Goal: Task Accomplishment & Management: Complete application form

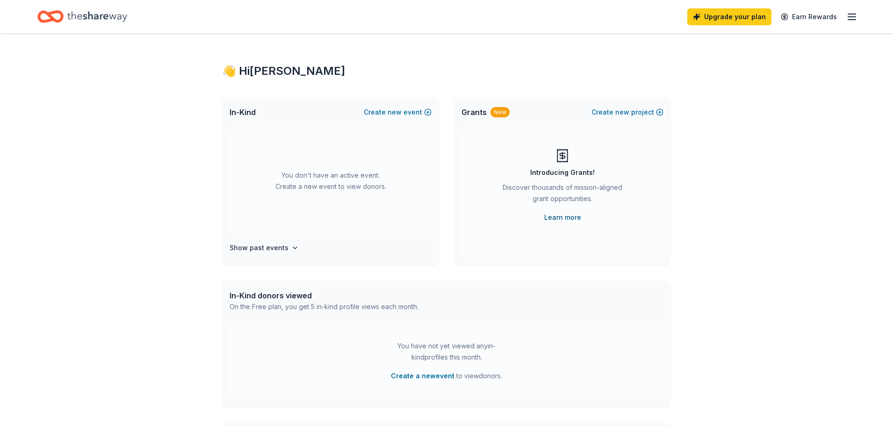
click at [568, 217] on link "Learn more" at bounding box center [562, 217] width 37 height 11
click at [106, 14] on icon "Home" at bounding box center [97, 16] width 60 height 19
click at [390, 111] on button "Create new event" at bounding box center [398, 112] width 68 height 11
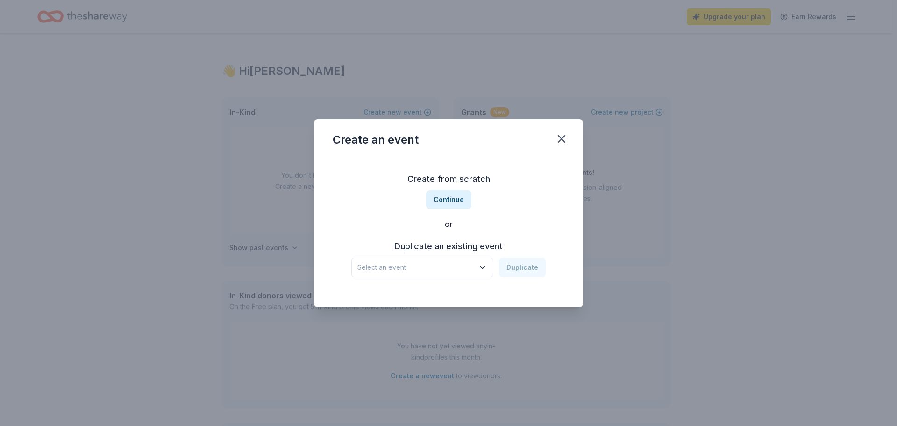
click at [451, 264] on span "Select an event" at bounding box center [416, 267] width 117 height 11
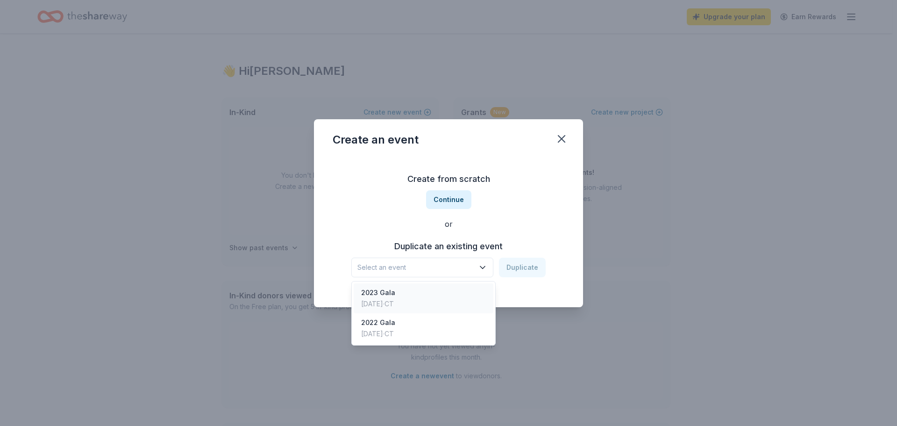
click at [440, 287] on div "2023 Gala Oct 22, 2023 · CT" at bounding box center [424, 298] width 140 height 30
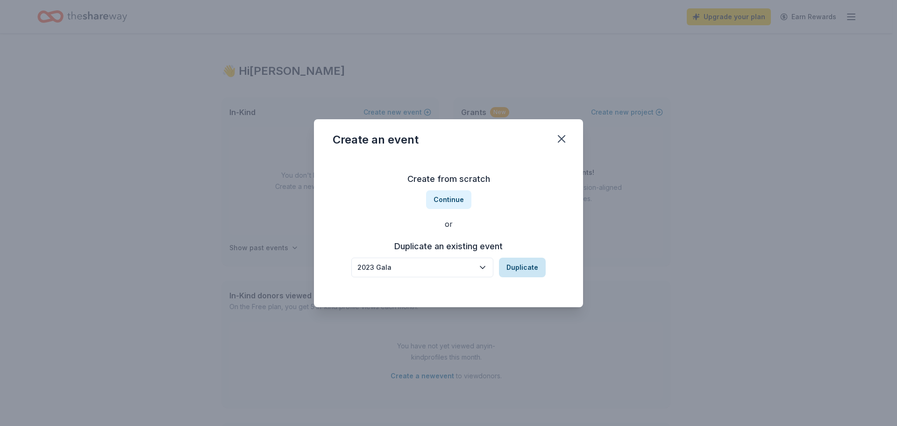
click at [520, 267] on button "Duplicate" at bounding box center [522, 268] width 47 height 20
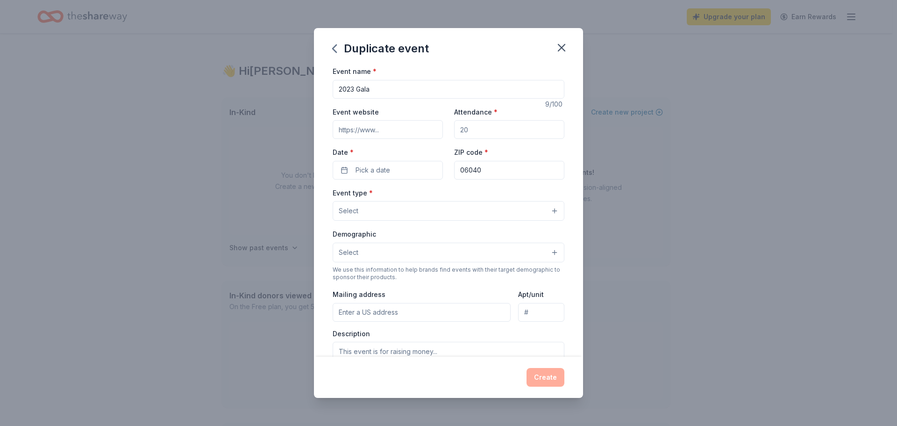
drag, startPoint x: 373, startPoint y: 83, endPoint x: 298, endPoint y: 80, distance: 74.4
click at [300, 81] on div "Duplicate event Event name * 2023 Gala 9 /100 Event website Attendance * Date *…" at bounding box center [448, 213] width 897 height 426
type input "2025 Gala"
type input "1450"
click at [397, 163] on button "Pick a date" at bounding box center [388, 170] width 110 height 19
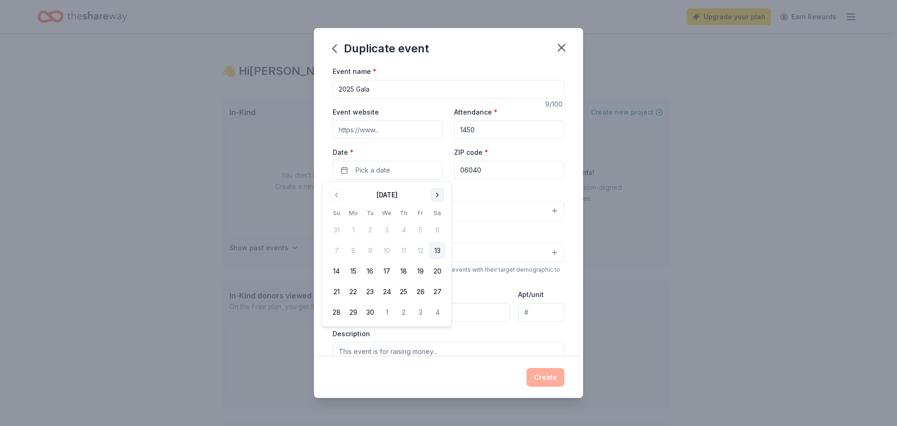
click at [437, 197] on button "Go to next month" at bounding box center [437, 194] width 13 height 13
click at [440, 269] on button "18" at bounding box center [437, 271] width 17 height 17
click at [514, 196] on div "Event type * Select" at bounding box center [449, 204] width 232 height 34
click at [410, 205] on button "Select" at bounding box center [449, 211] width 232 height 20
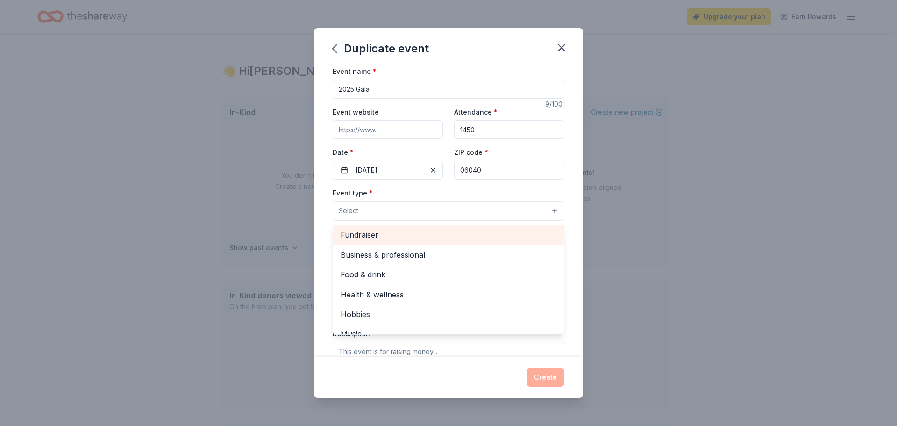
click at [409, 232] on span "Fundraiser" at bounding box center [449, 235] width 216 height 12
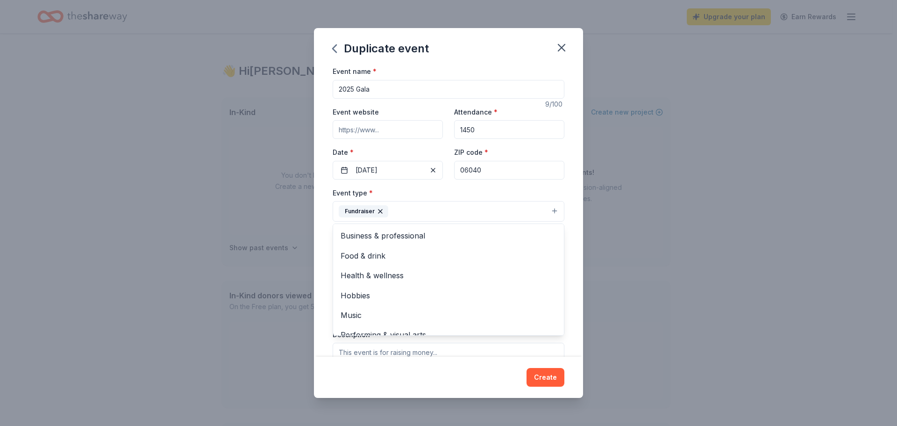
click at [495, 188] on div "Event type * Fundraiser Business & professional Food & drink Health & wellness …" at bounding box center [449, 204] width 232 height 35
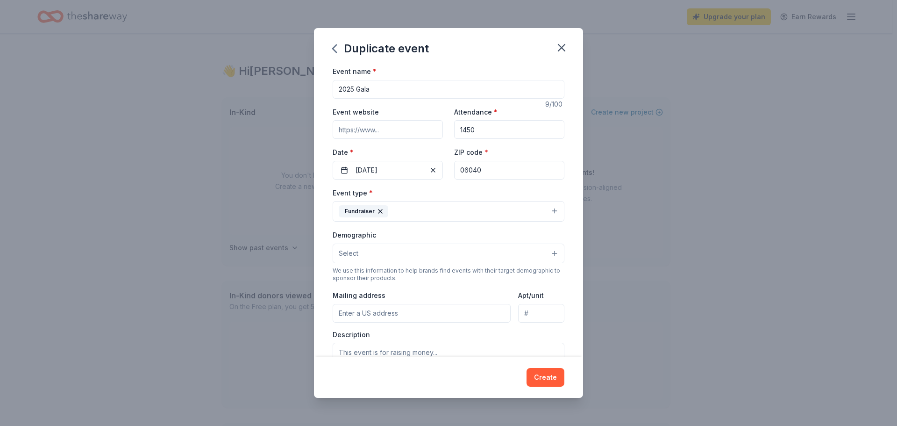
click at [449, 258] on button "Select" at bounding box center [449, 254] width 232 height 20
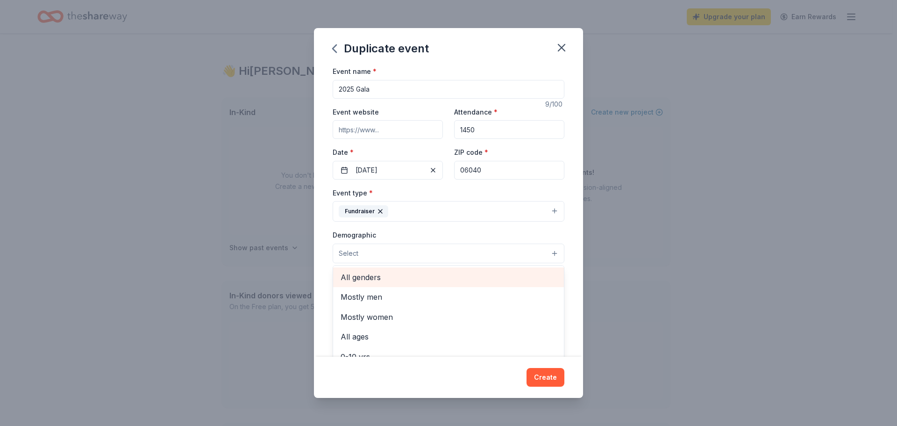
click at [445, 272] on span "All genders" at bounding box center [449, 277] width 216 height 12
click at [532, 224] on div "Event type * Fundraiser Demographic All genders Mostly men Mostly women All age…" at bounding box center [449, 286] width 232 height 199
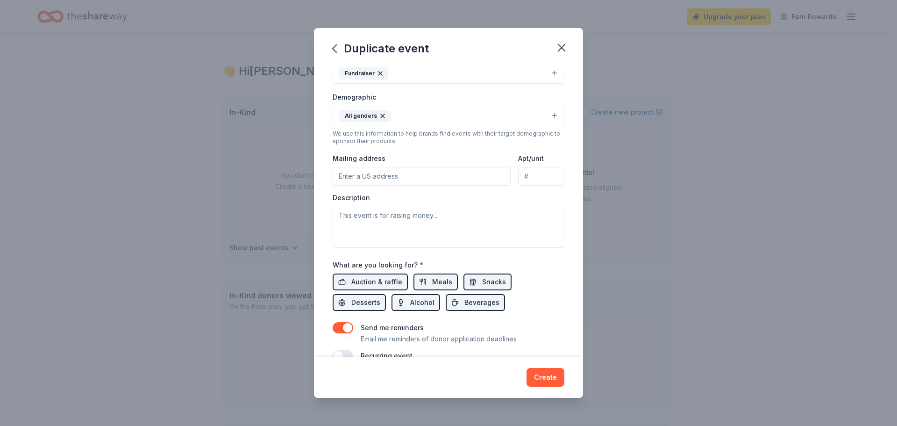
scroll to position [140, 0]
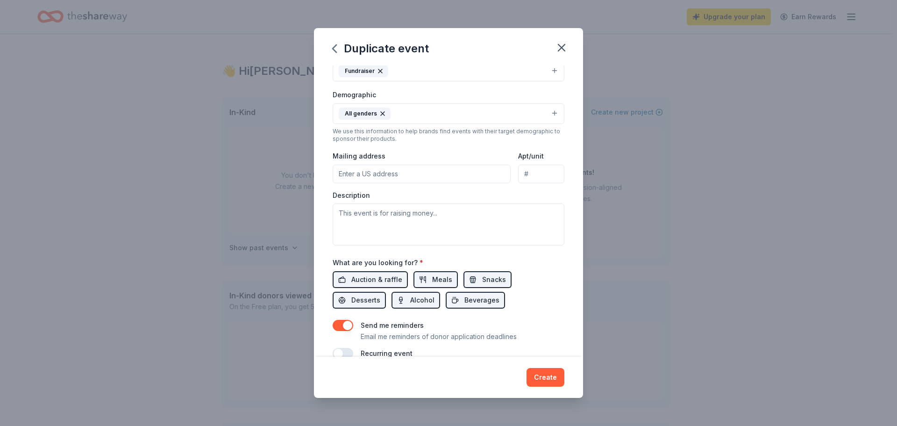
click at [425, 178] on input "Mailing address" at bounding box center [422, 174] width 178 height 19
type input "177 Hartford Rd"
click at [471, 145] on div "Event type * Fundraiser Demographic All genders We use this information to help…" at bounding box center [449, 146] width 232 height 199
click at [444, 232] on textarea at bounding box center [449, 224] width 232 height 42
paste textarea "Since [DATE], LTM has been a cultural cornerstone of our community, offering ex…"
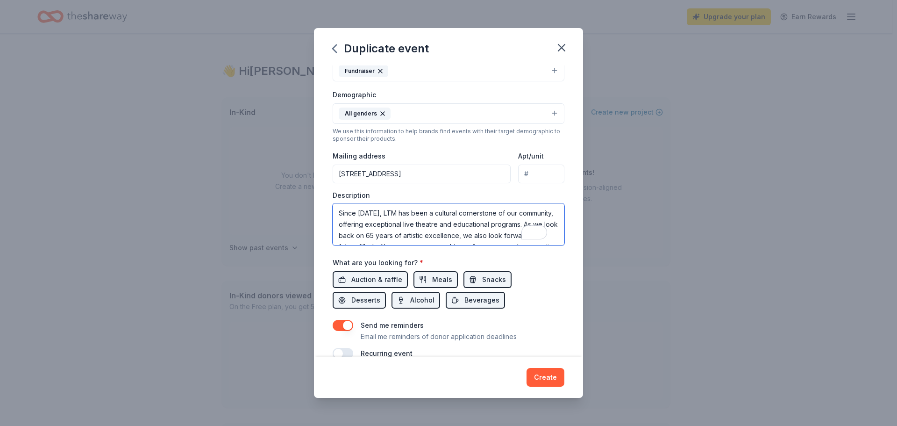
scroll to position [73, 0]
type textarea "Since [DATE], LTM has been a cultural cornerstone of our community, offering ex…"
click at [372, 274] on span "Auction & raffle" at bounding box center [376, 279] width 51 height 11
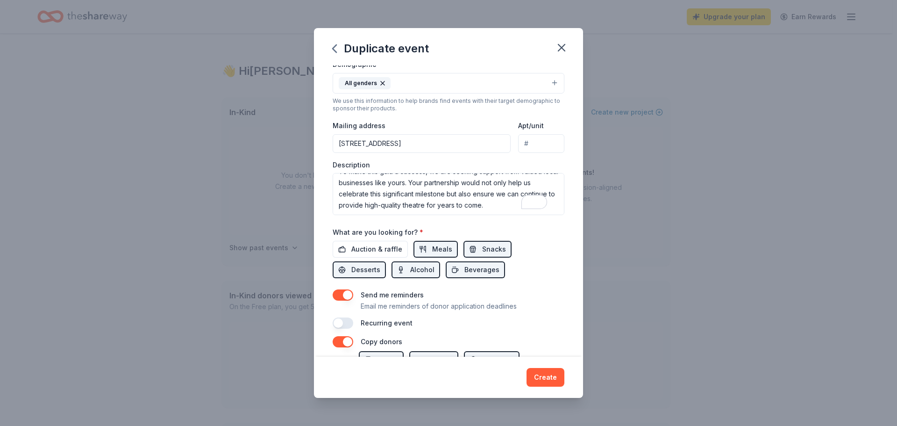
scroll to position [187, 0]
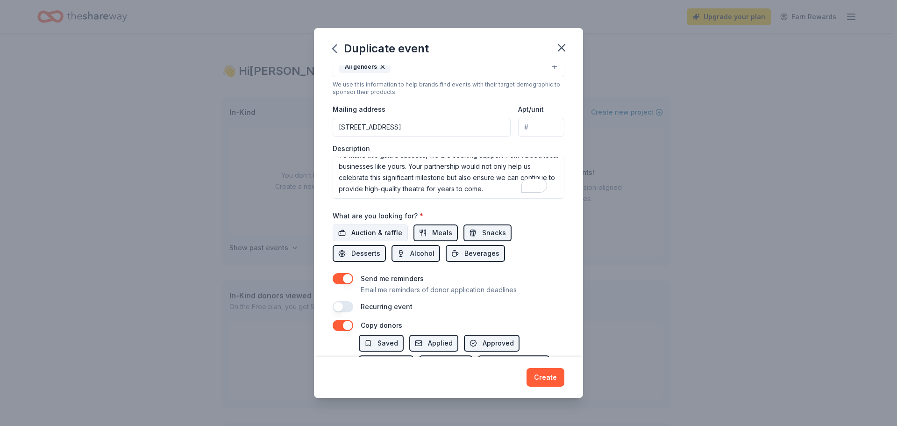
click at [387, 231] on span "Auction & raffle" at bounding box center [376, 232] width 51 height 11
click at [435, 237] on span "Meals" at bounding box center [442, 232] width 20 height 11
click at [470, 235] on button "Snacks" at bounding box center [488, 232] width 48 height 17
click at [380, 248] on span "Desserts" at bounding box center [365, 253] width 29 height 11
click at [392, 254] on button "Alcohol" at bounding box center [416, 253] width 49 height 17
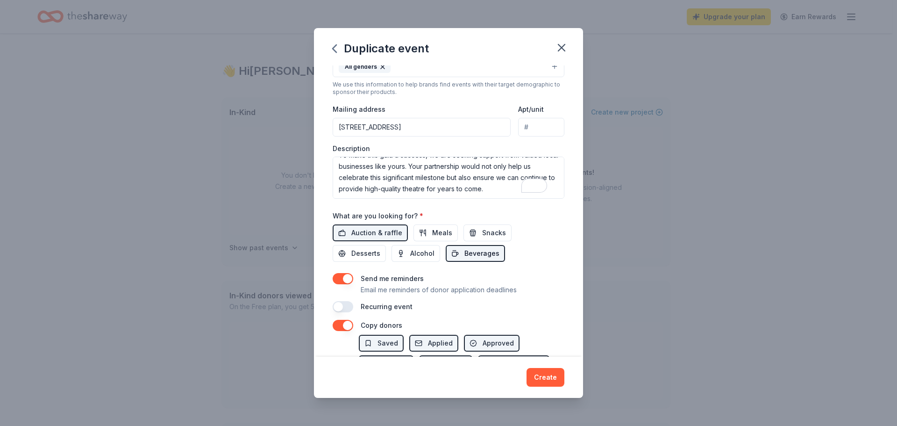
click at [446, 257] on button "Beverages" at bounding box center [475, 253] width 59 height 17
click at [380, 248] on span "Desserts" at bounding box center [365, 253] width 29 height 11
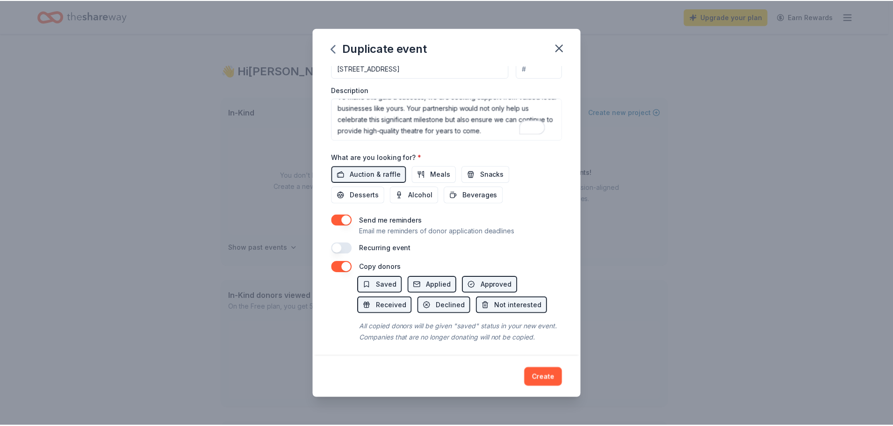
scroll to position [249, 0]
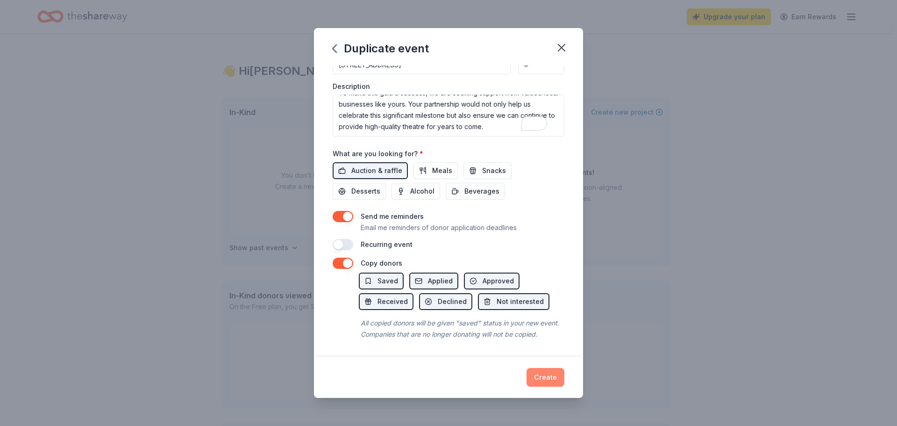
click at [543, 380] on button "Create" at bounding box center [546, 377] width 38 height 19
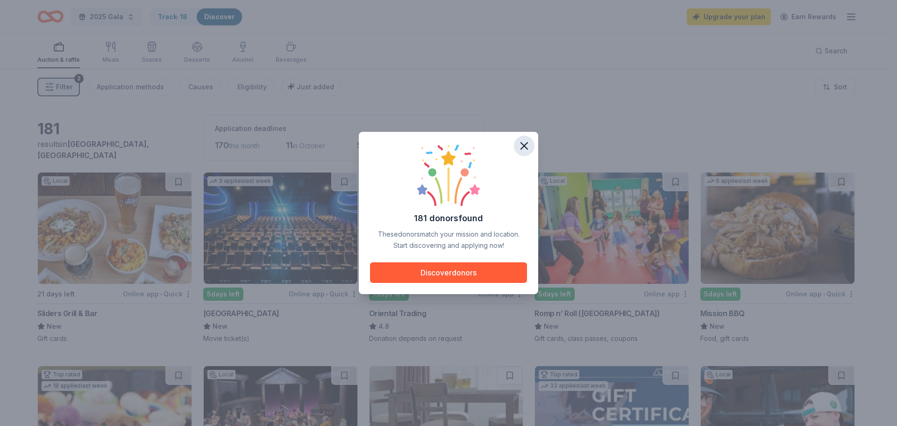
click at [528, 143] on icon "button" at bounding box center [524, 146] width 7 height 7
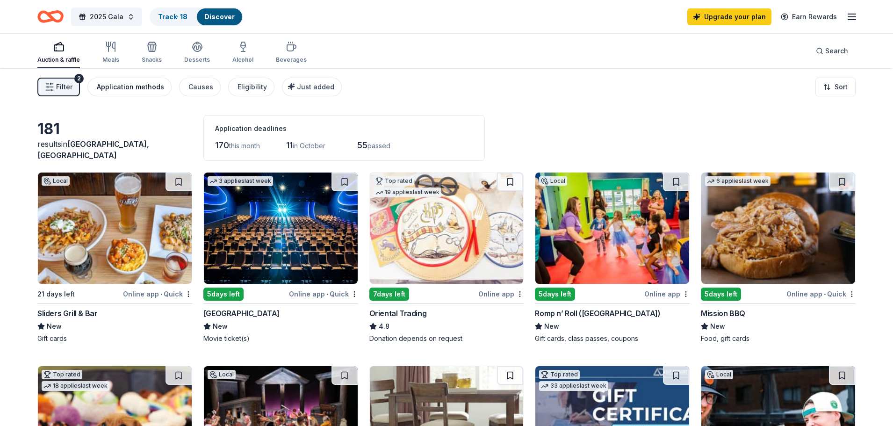
click at [112, 85] on div "Application methods" at bounding box center [130, 86] width 67 height 11
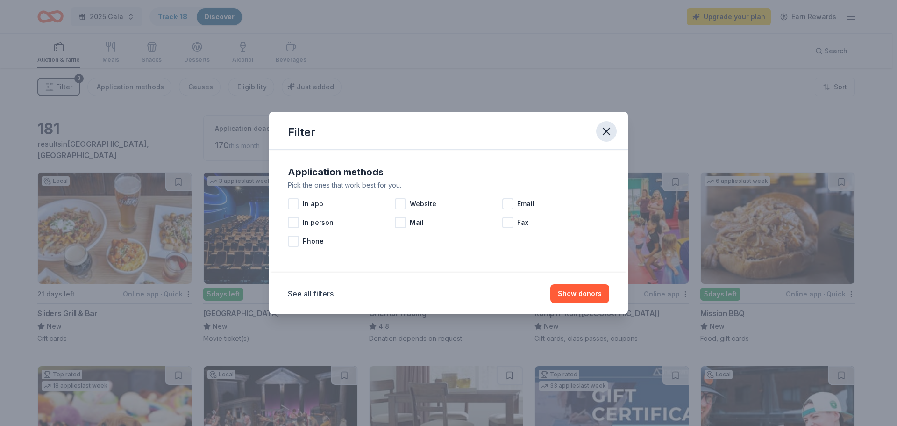
click at [604, 135] on icon "button" at bounding box center [606, 131] width 13 height 13
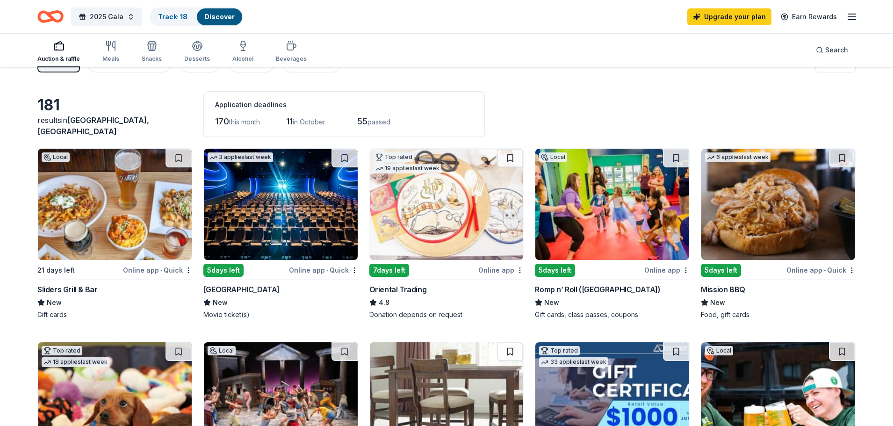
scroll to position [47, 0]
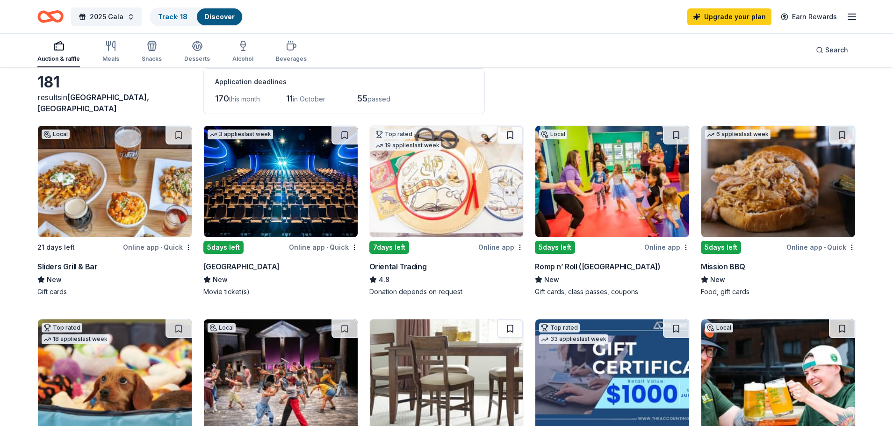
click at [251, 199] on img at bounding box center [281, 181] width 154 height 111
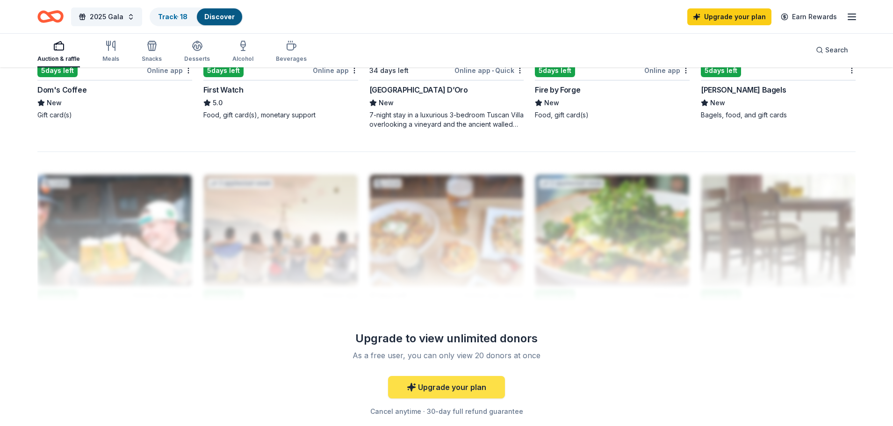
scroll to position [923, 0]
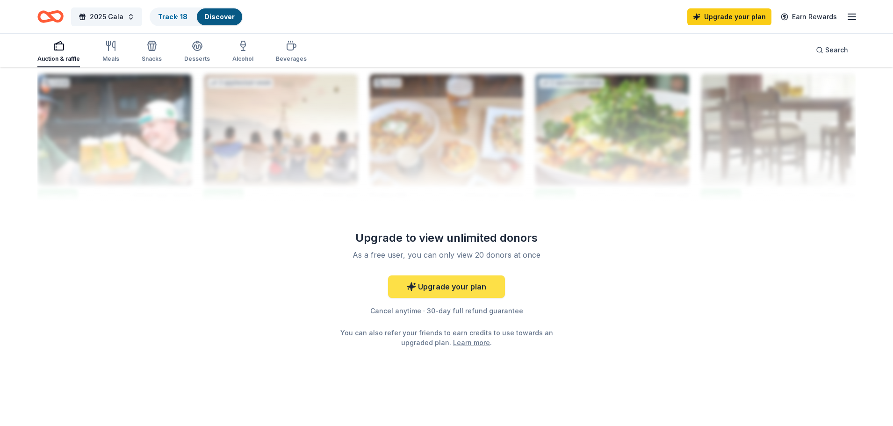
click at [454, 287] on link "Upgrade your plan" at bounding box center [446, 286] width 117 height 22
click at [432, 286] on link "Upgrade your plan" at bounding box center [446, 286] width 117 height 22
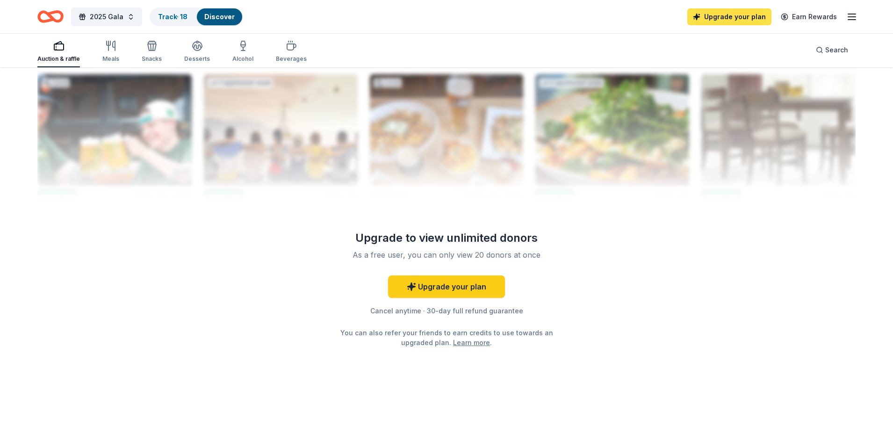
click at [730, 17] on link "Upgrade your plan" at bounding box center [729, 16] width 84 height 17
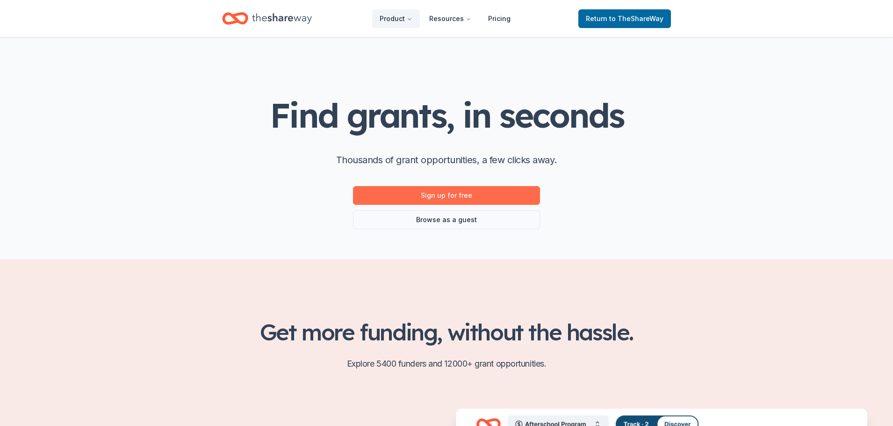
click at [441, 192] on link "Sign up for free" at bounding box center [446, 195] width 187 height 19
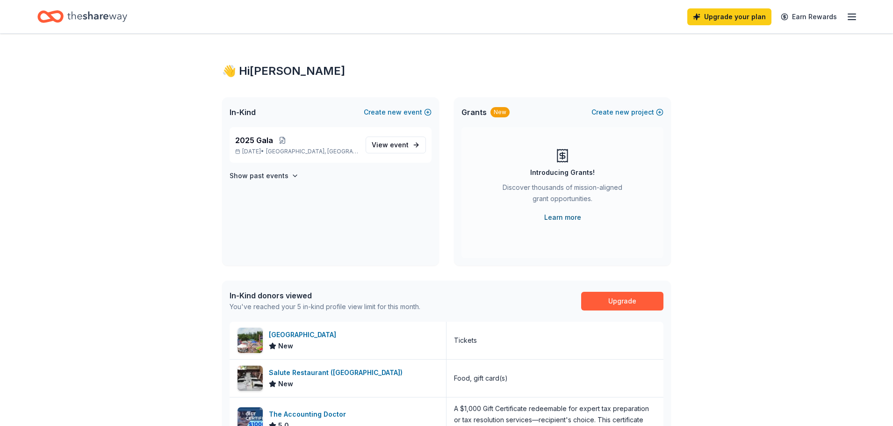
click at [559, 213] on link "Learn more" at bounding box center [562, 217] width 37 height 11
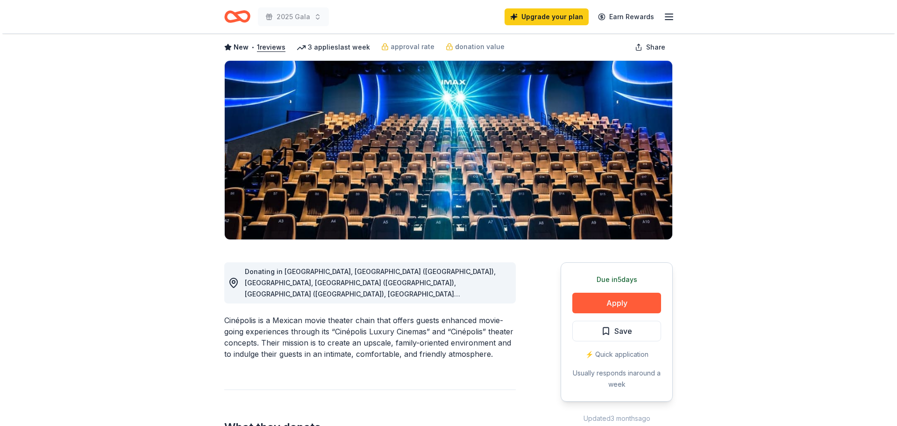
scroll to position [93, 0]
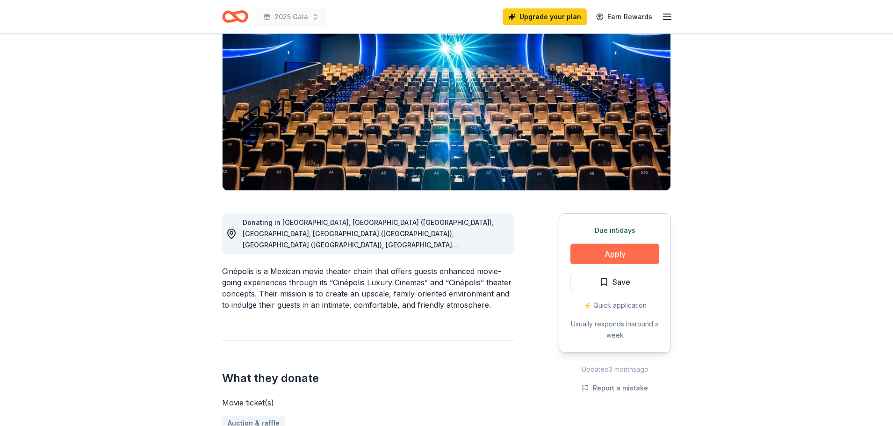
click at [634, 246] on button "Apply" at bounding box center [614, 254] width 89 height 21
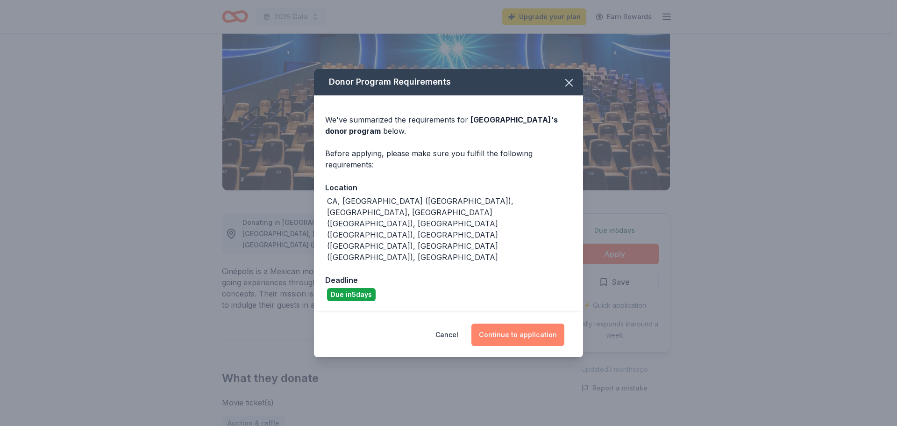
click at [529, 323] on button "Continue to application" at bounding box center [518, 334] width 93 height 22
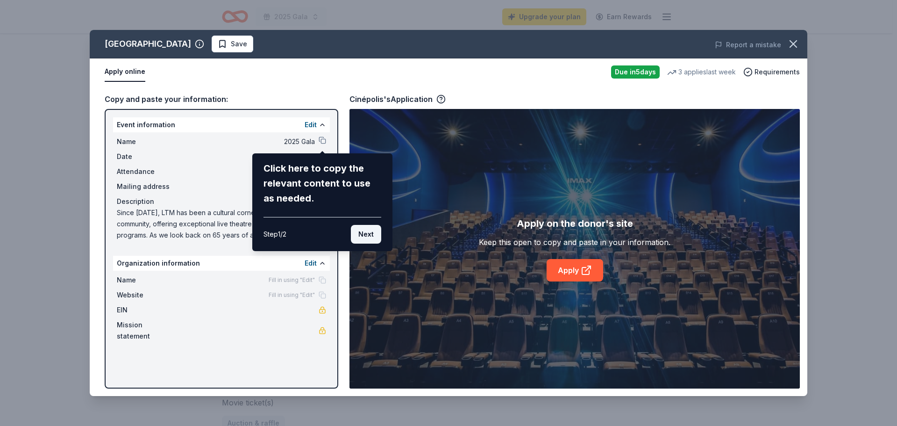
click at [369, 232] on button "Next" at bounding box center [366, 234] width 30 height 19
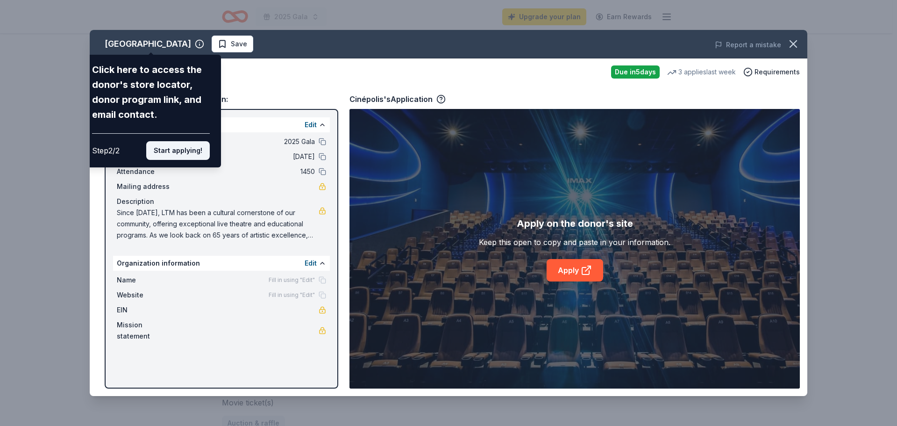
click at [200, 151] on button "Start applying!" at bounding box center [178, 150] width 64 height 19
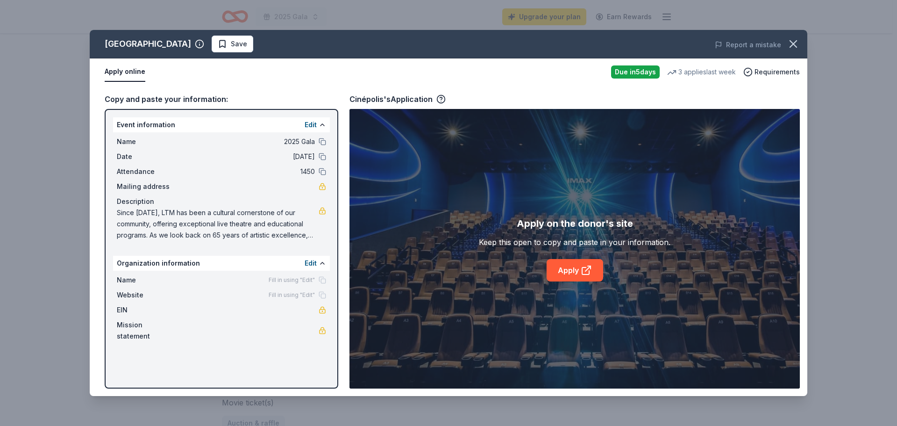
click at [574, 264] on div "Cinépolis Save Report a mistake Apply online Due in 5 days 3 applies last week …" at bounding box center [449, 213] width 718 height 366
click at [571, 269] on link "Apply" at bounding box center [575, 270] width 57 height 22
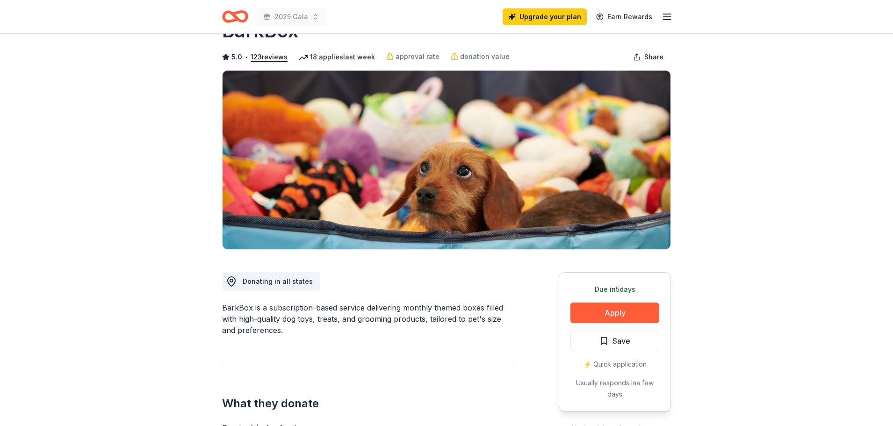
scroll to position [93, 0]
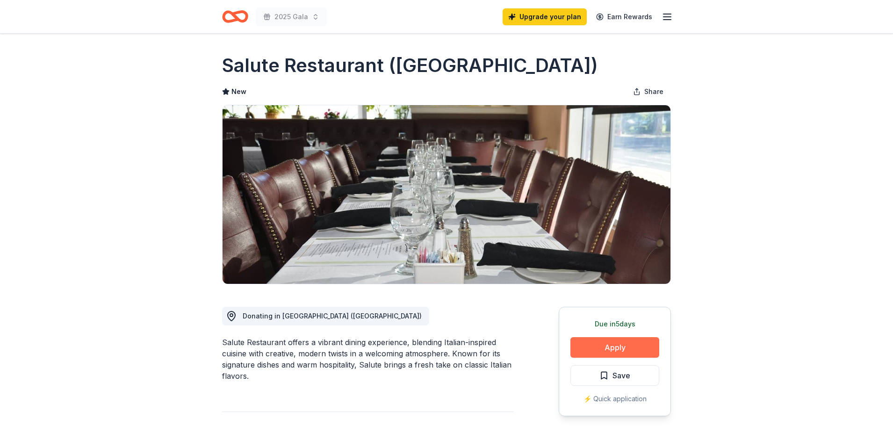
click at [606, 346] on button "Apply" at bounding box center [614, 347] width 89 height 21
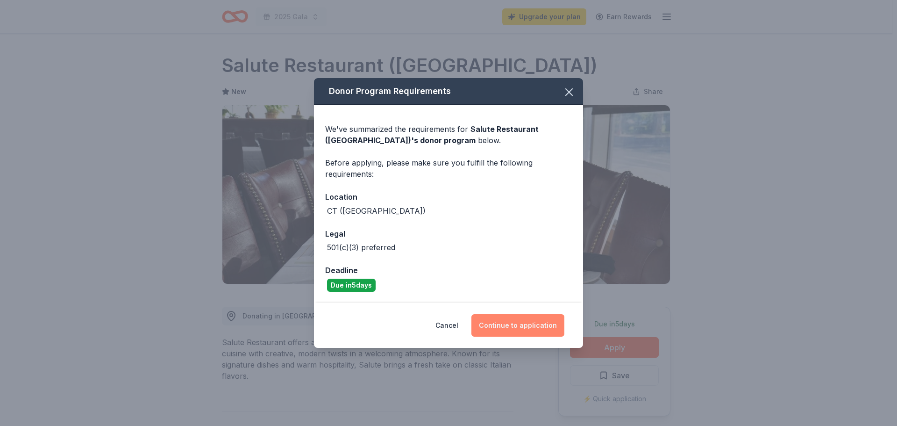
click at [538, 316] on button "Continue to application" at bounding box center [518, 325] width 93 height 22
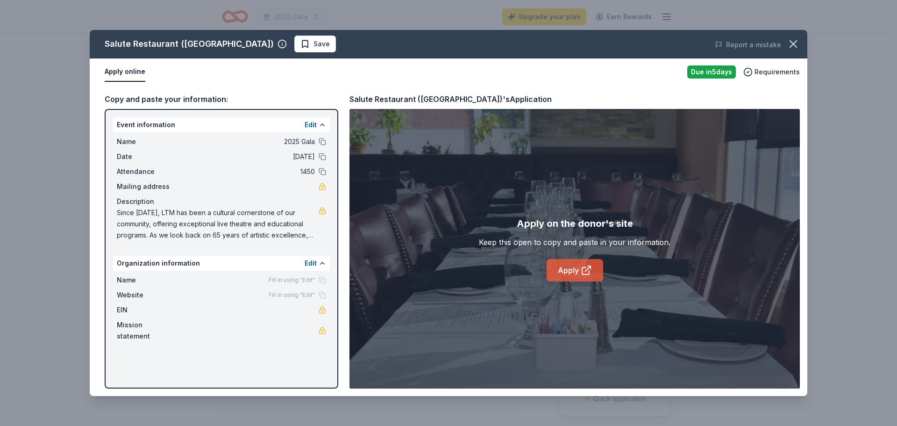
click at [570, 270] on link "Apply" at bounding box center [575, 270] width 57 height 22
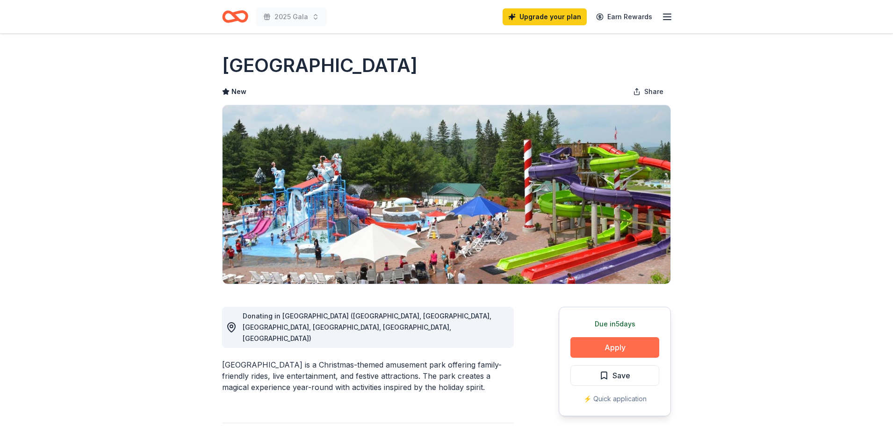
click at [609, 340] on button "Apply" at bounding box center [614, 347] width 89 height 21
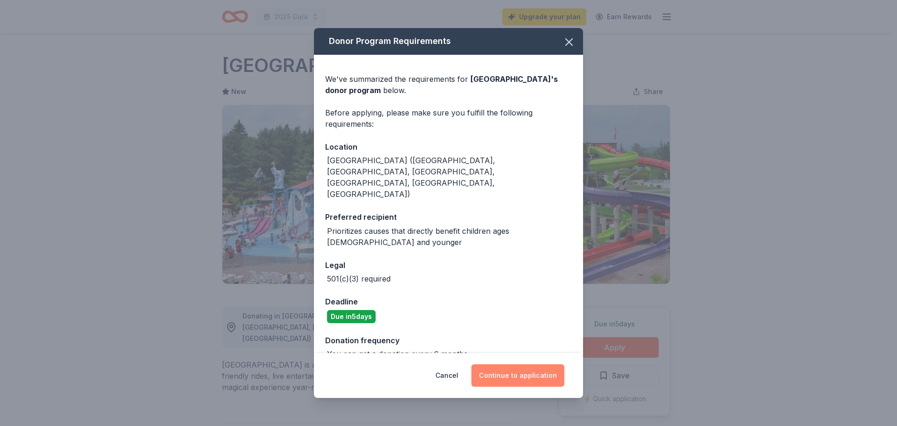
click at [535, 364] on button "Continue to application" at bounding box center [518, 375] width 93 height 22
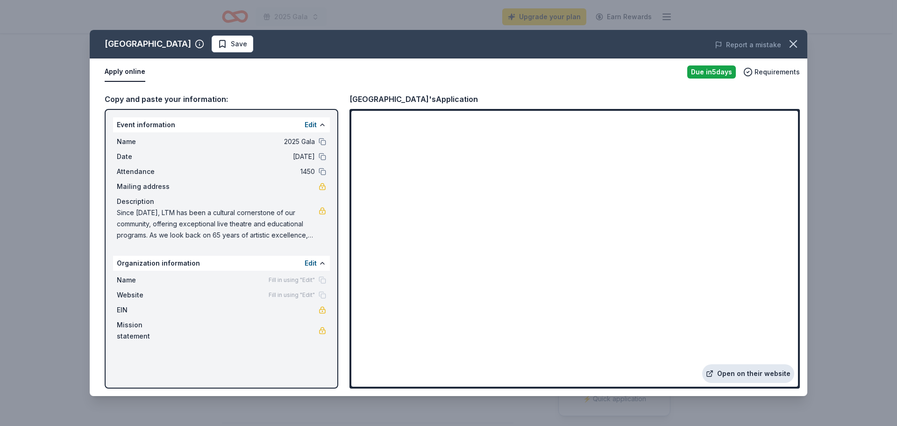
click at [760, 375] on link "Open on their website" at bounding box center [749, 373] width 92 height 19
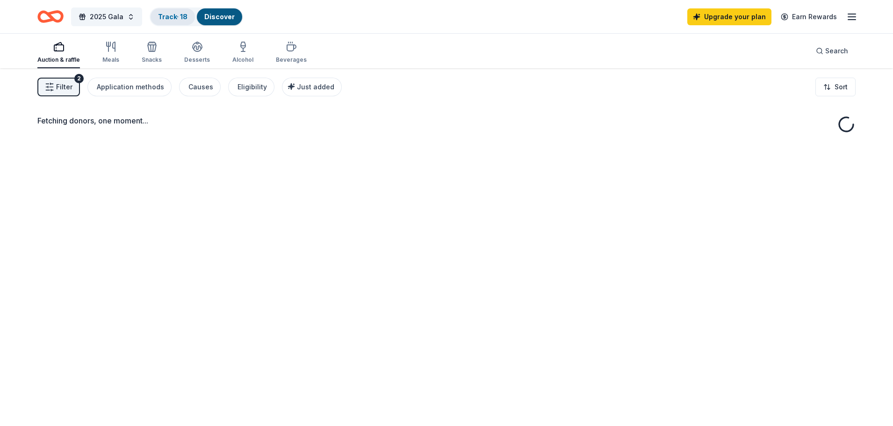
click at [160, 16] on link "Track · 18" at bounding box center [172, 17] width 29 height 8
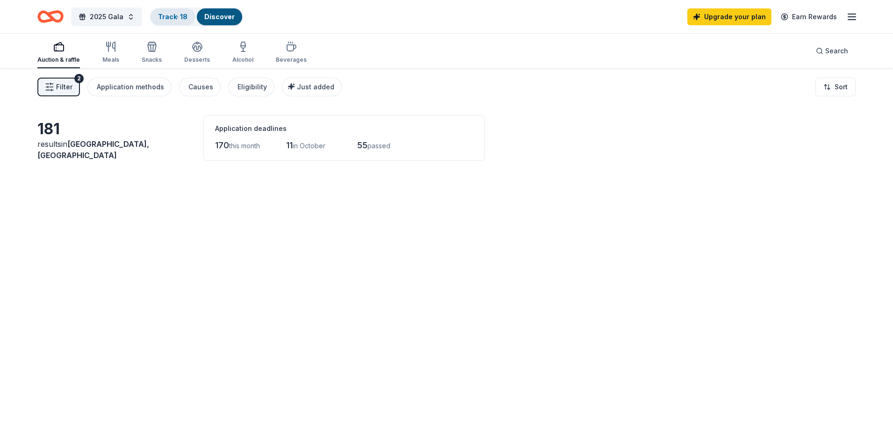
click at [166, 15] on link "Track · 18" at bounding box center [172, 17] width 29 height 8
